Goal: Register for event/course

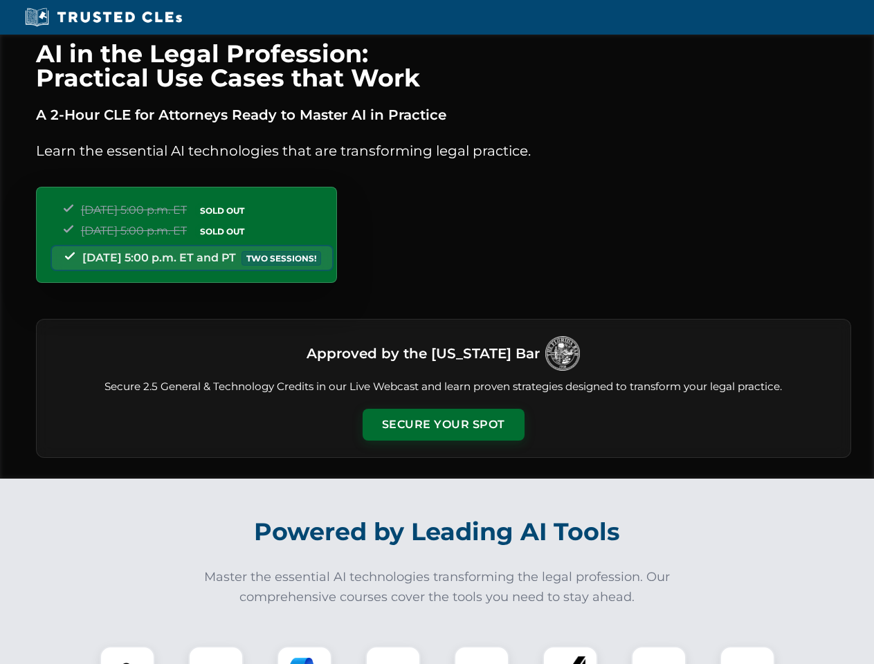
click at [443, 425] on button "Secure Your Spot" at bounding box center [444, 425] width 162 height 32
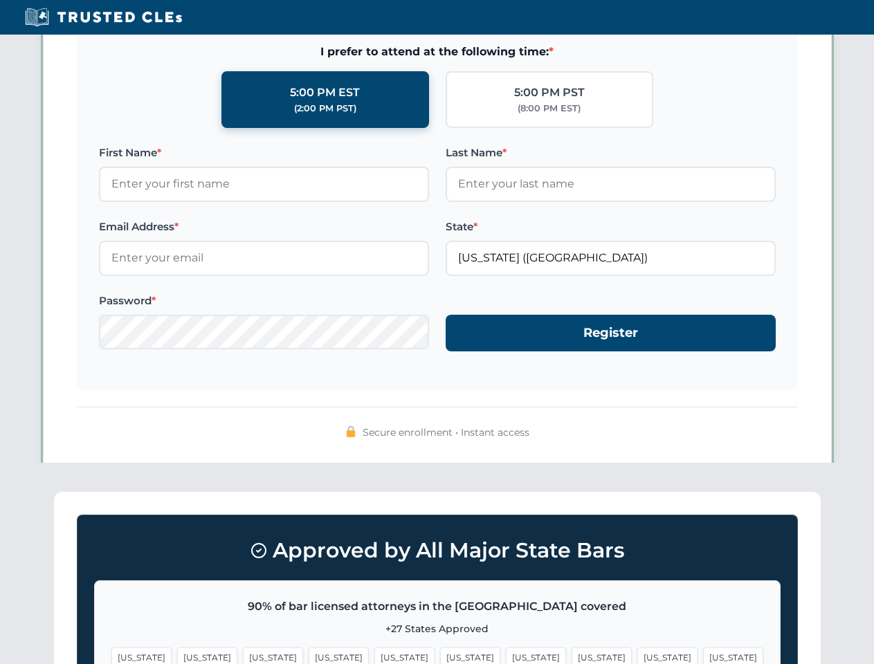
click at [637, 655] on span "[US_STATE]" at bounding box center [667, 658] width 60 height 20
